Goal: Find specific page/section: Find specific page/section

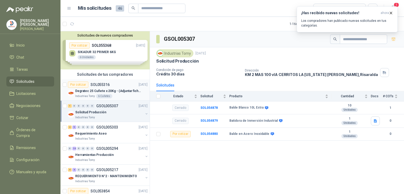
click at [102, 91] on p "Degratec 25 Cuñete x 20Kg - (Adjuntar ficha técnica)" at bounding box center [107, 91] width 65 height 5
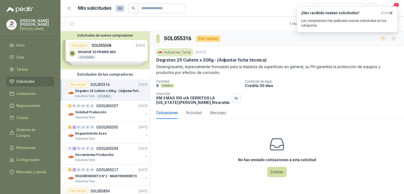
click at [102, 89] on p "Degratec 25 Cuñete x 20Kg - (Adjuntar ficha técnica)" at bounding box center [107, 91] width 65 height 5
click at [104, 76] on div "Solicitudes de tus compradores" at bounding box center [104, 74] width 89 height 10
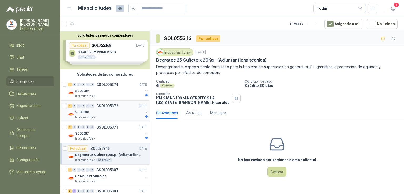
click at [85, 111] on p "SC00008" at bounding box center [81, 112] width 13 height 5
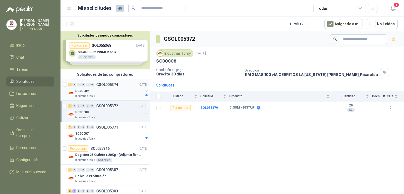
click at [82, 90] on p "SC00009" at bounding box center [81, 91] width 13 height 5
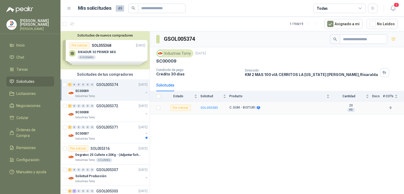
click at [204, 106] on b "SOL055385" at bounding box center [208, 108] width 17 height 4
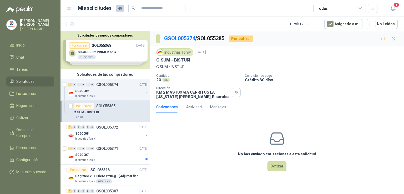
click at [204, 106] on div "Cotizaciones Actividad Mensajes" at bounding box center [191, 107] width 70 height 12
click at [105, 85] on p "GSOL005374" at bounding box center [107, 85] width 22 height 4
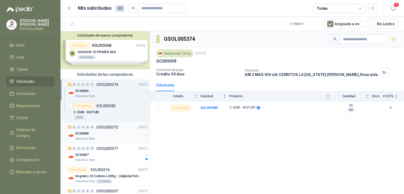
click at [91, 138] on p "Industrias Tomy" at bounding box center [85, 139] width 20 height 4
